Goal: Task Accomplishment & Management: Complete application form

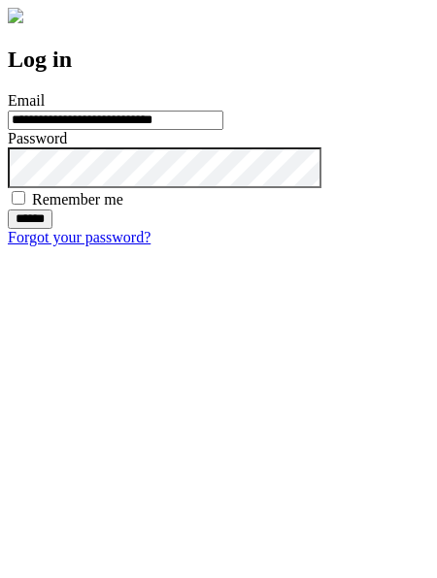
type input "**********"
click at [52, 229] on input "******" at bounding box center [30, 219] width 45 height 19
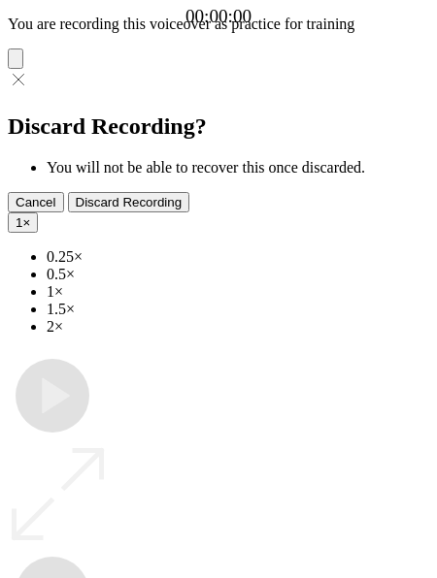
type input "**********"
